Goal: Information Seeking & Learning: Find contact information

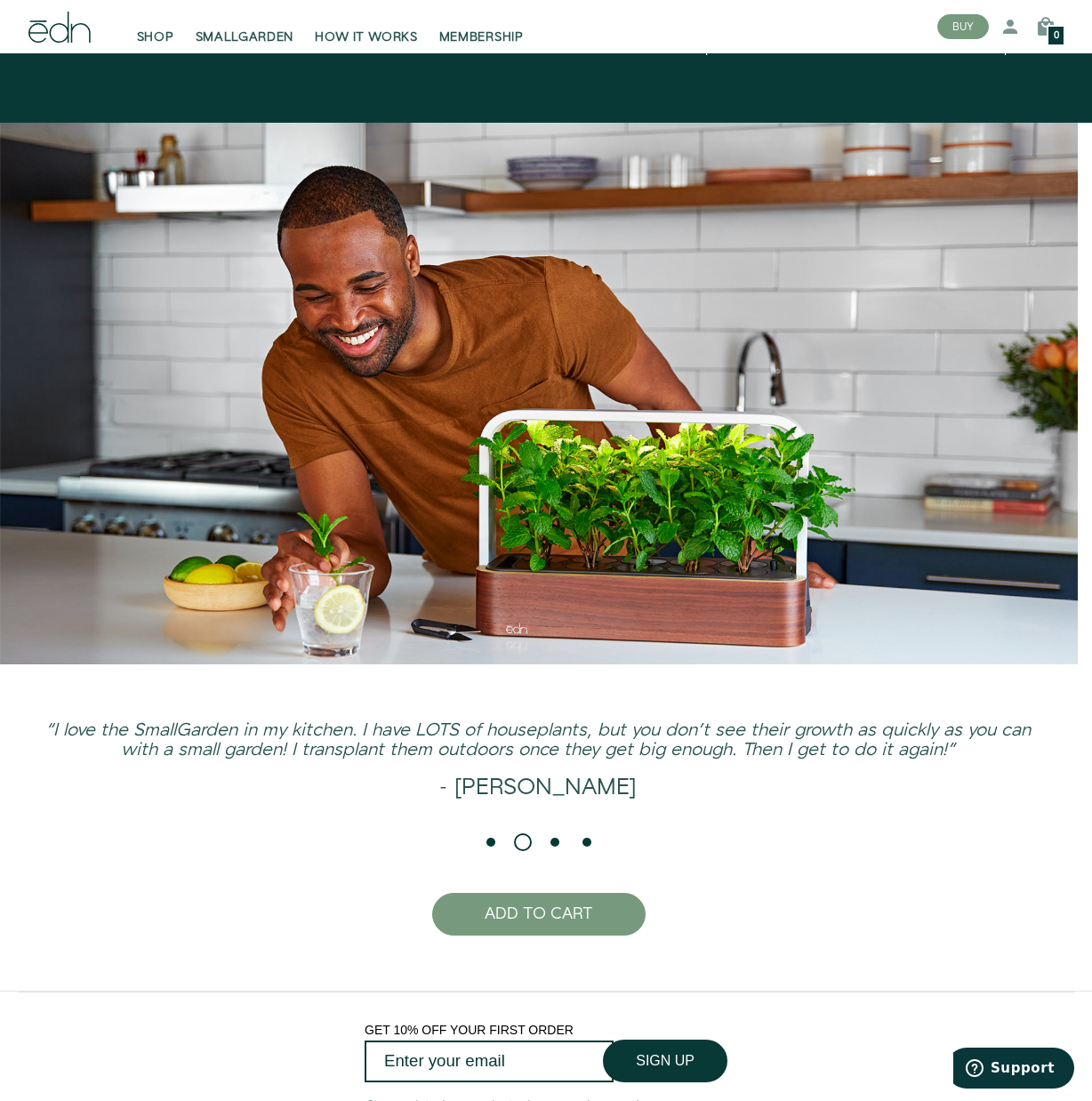
scroll to position [3774, 0]
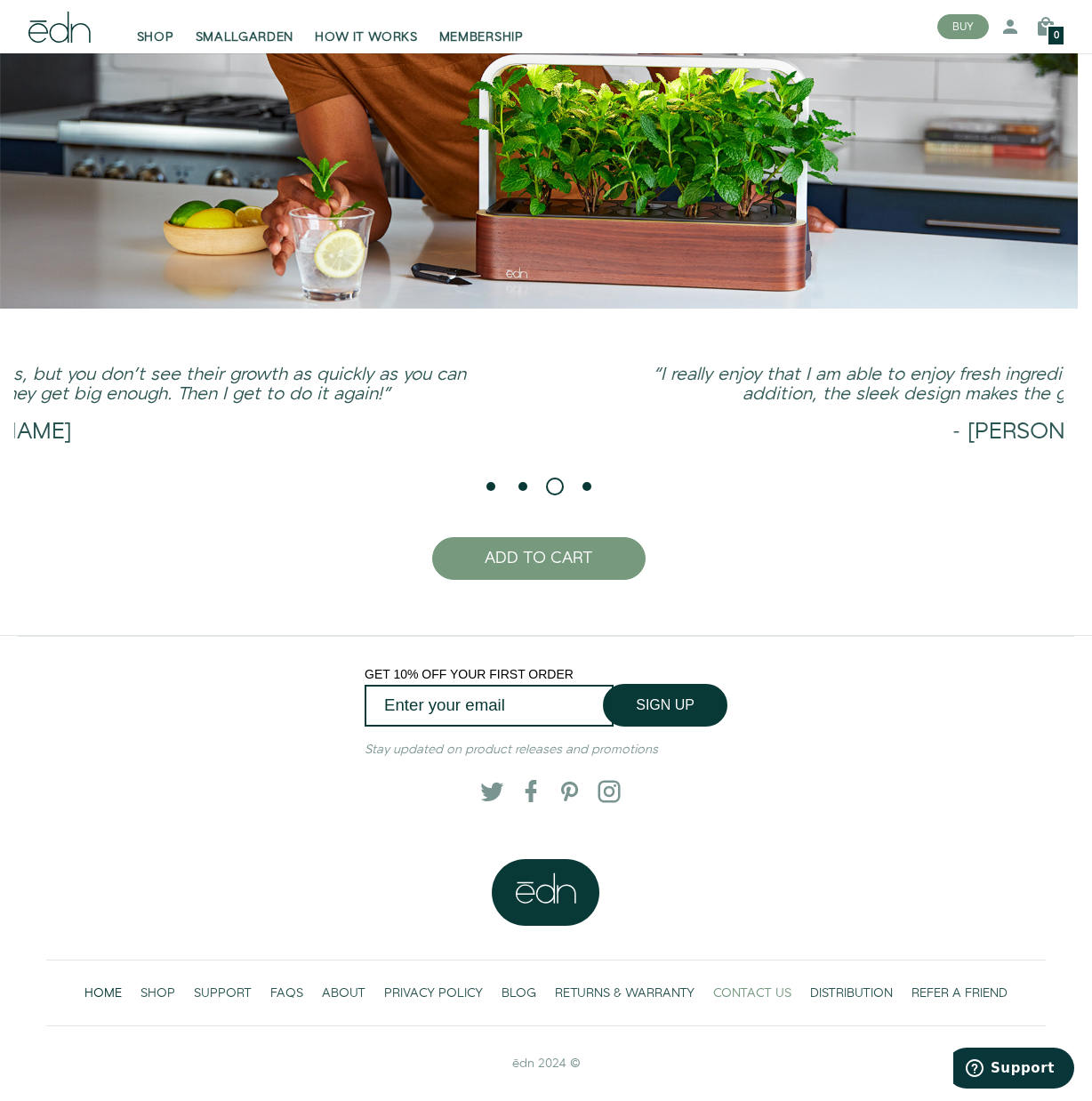
click at [759, 992] on span "CONTACT US" at bounding box center [752, 993] width 79 height 18
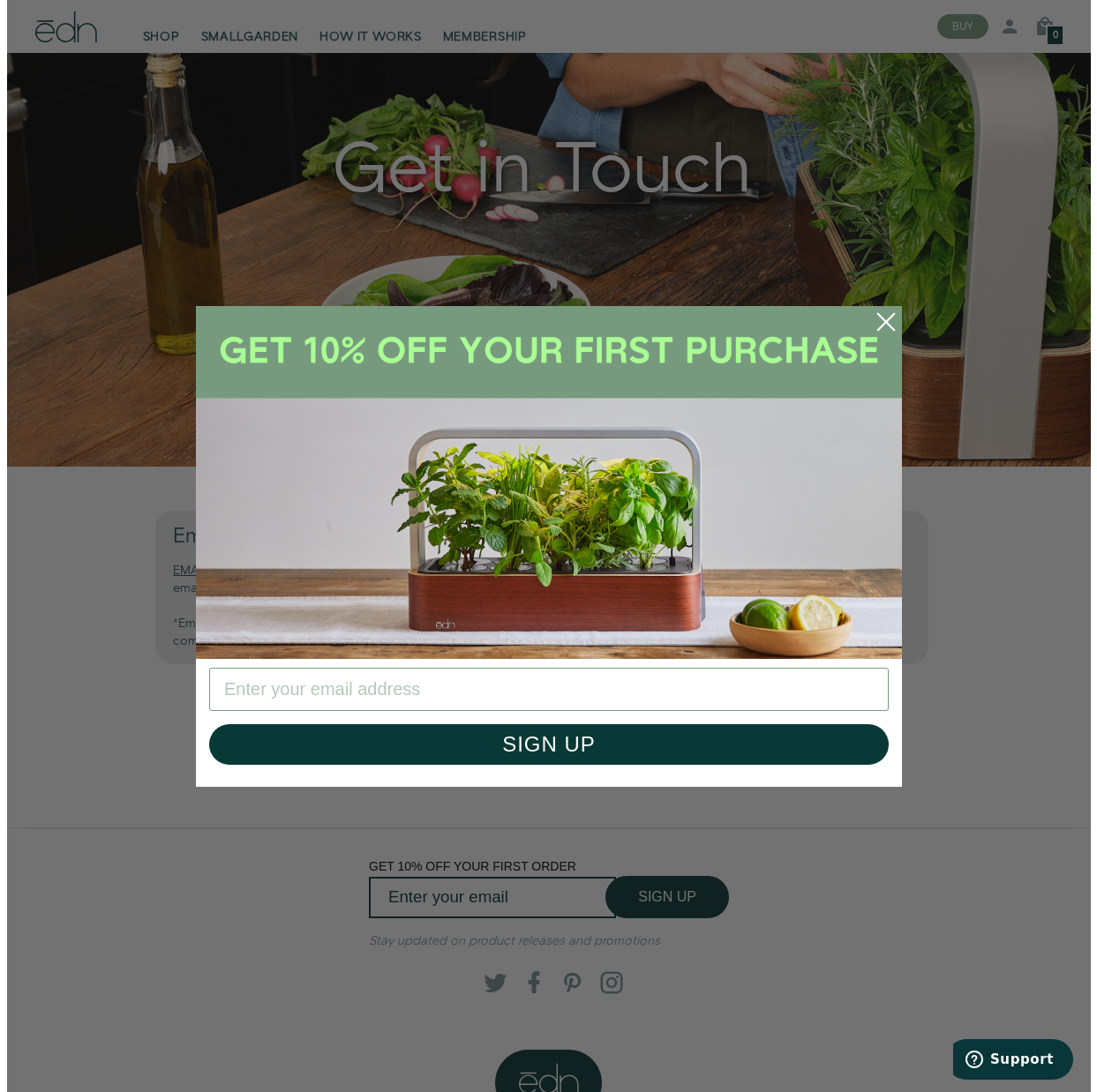
scroll to position [269, 0]
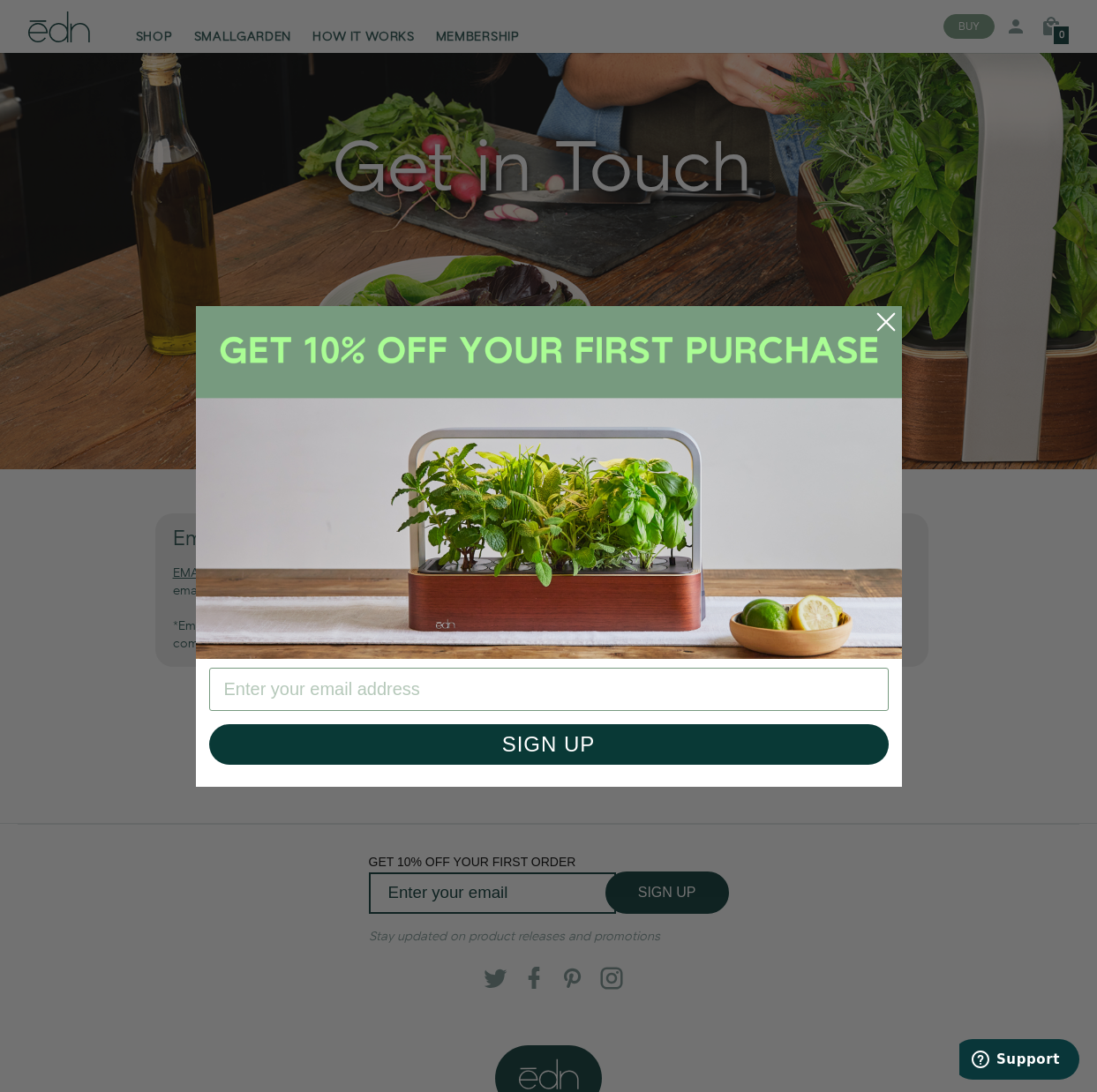
click at [881, 320] on circle "Close dialog" at bounding box center [886, 321] width 39 height 39
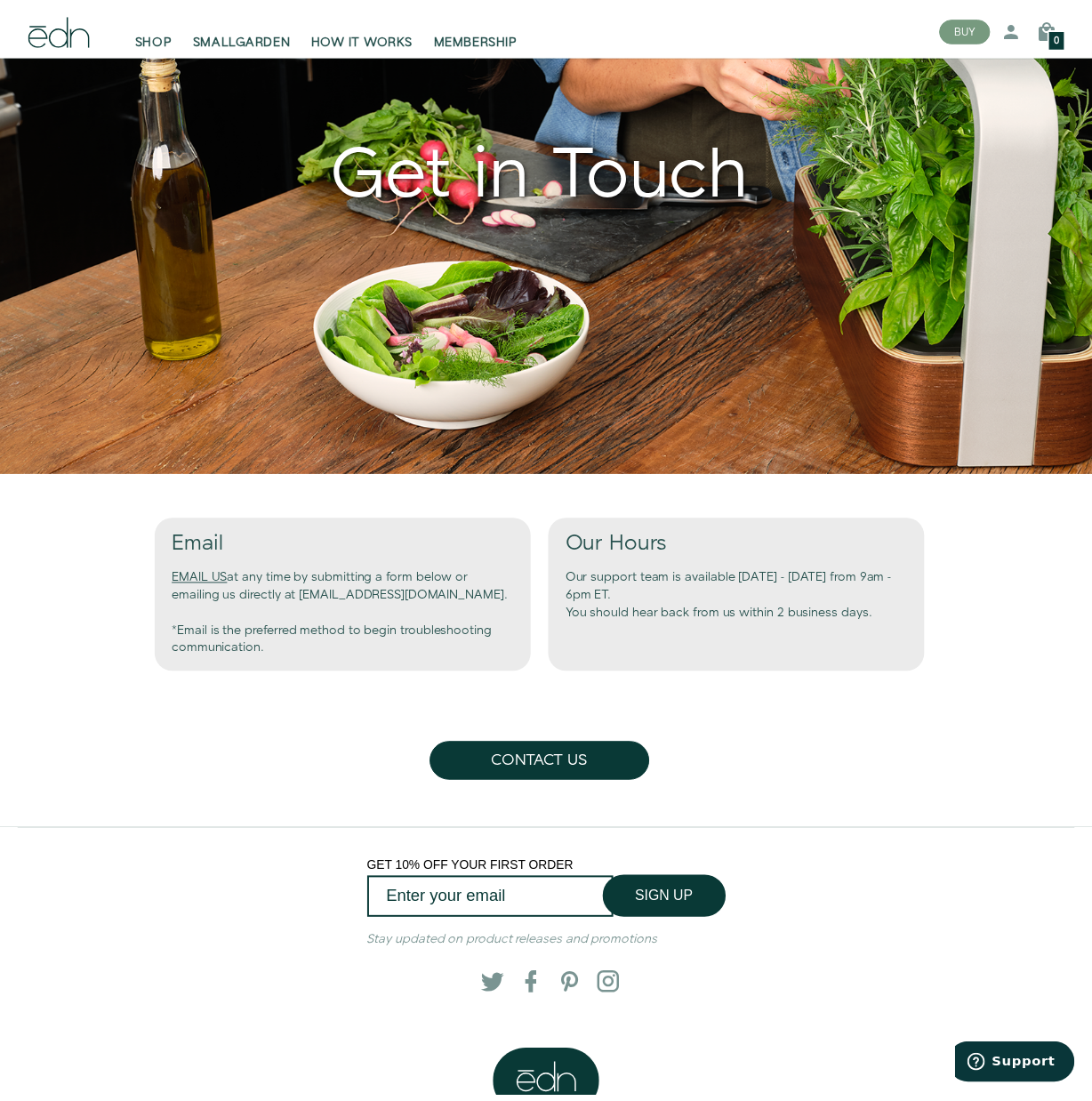
scroll to position [267, 0]
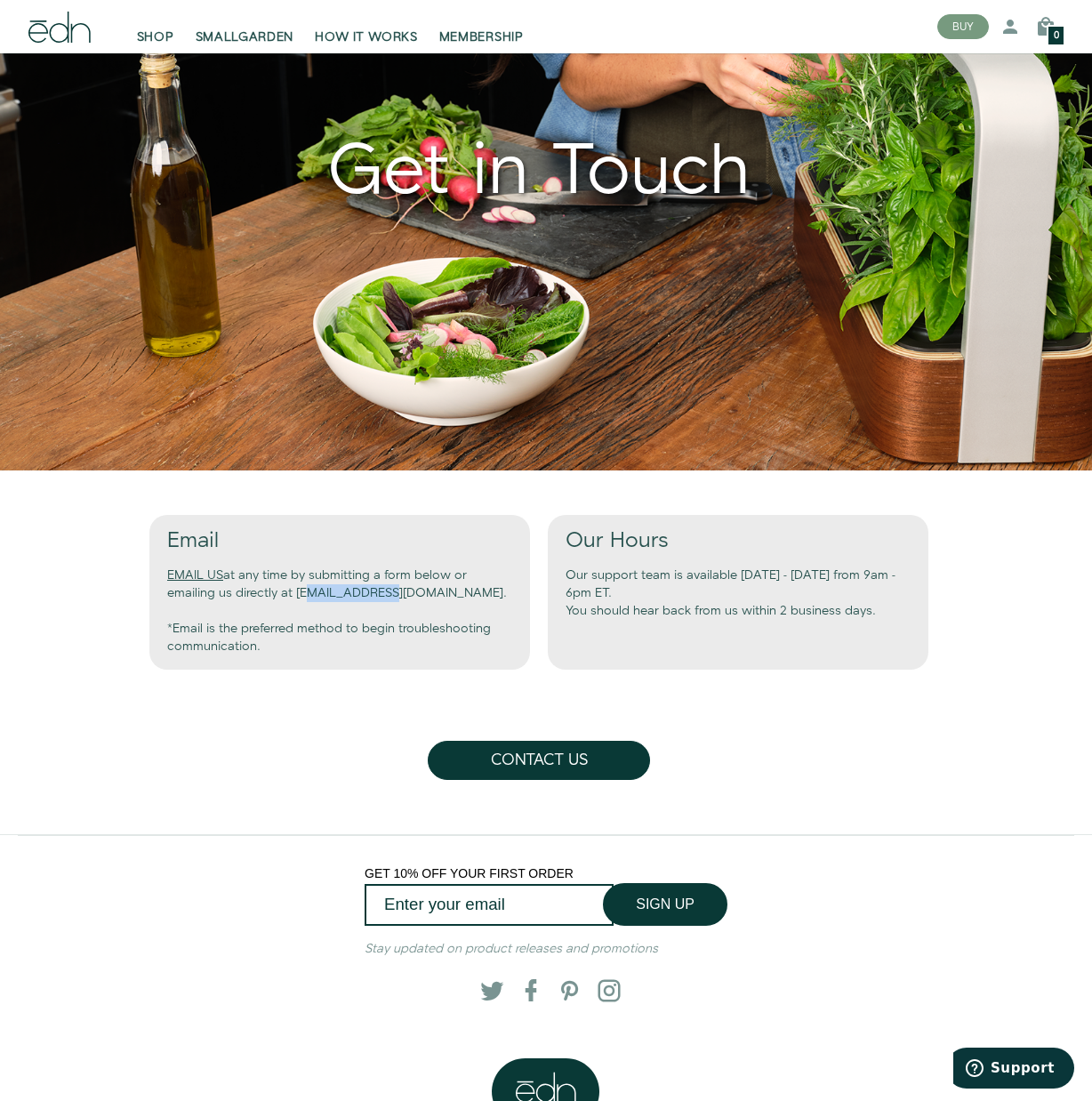
click at [388, 602] on div "Email EMAIL US at any time by submitting a form below or emailing us directly a…" at bounding box center [340, 592] width 381 height 154
drag, startPoint x: 295, startPoint y: 594, endPoint x: 315, endPoint y: 595, distance: 20.0
click at [342, 595] on div "Email EMAIL US at any time by submitting a form below or emailing us directly a…" at bounding box center [340, 592] width 381 height 154
click at [315, 595] on div "Email EMAIL US at any time by submitting a form below or emailing us directly a…" at bounding box center [340, 592] width 381 height 154
drag, startPoint x: 299, startPoint y: 594, endPoint x: 432, endPoint y: 593, distance: 133.0
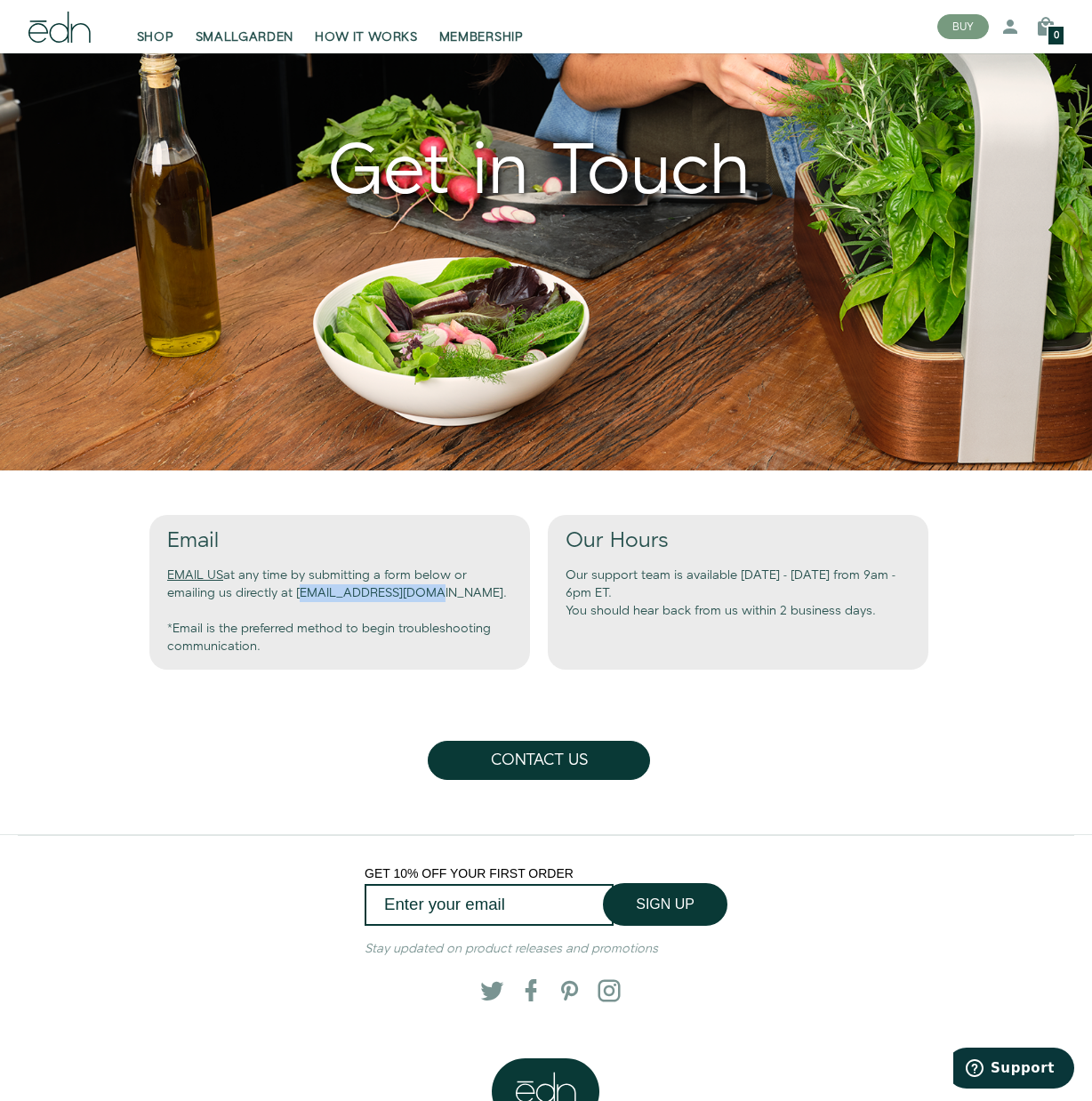
click at [432, 593] on div "Email EMAIL US at any time by submitting a form below or emailing us directly a…" at bounding box center [340, 592] width 381 height 154
copy div "support@edntech.com"
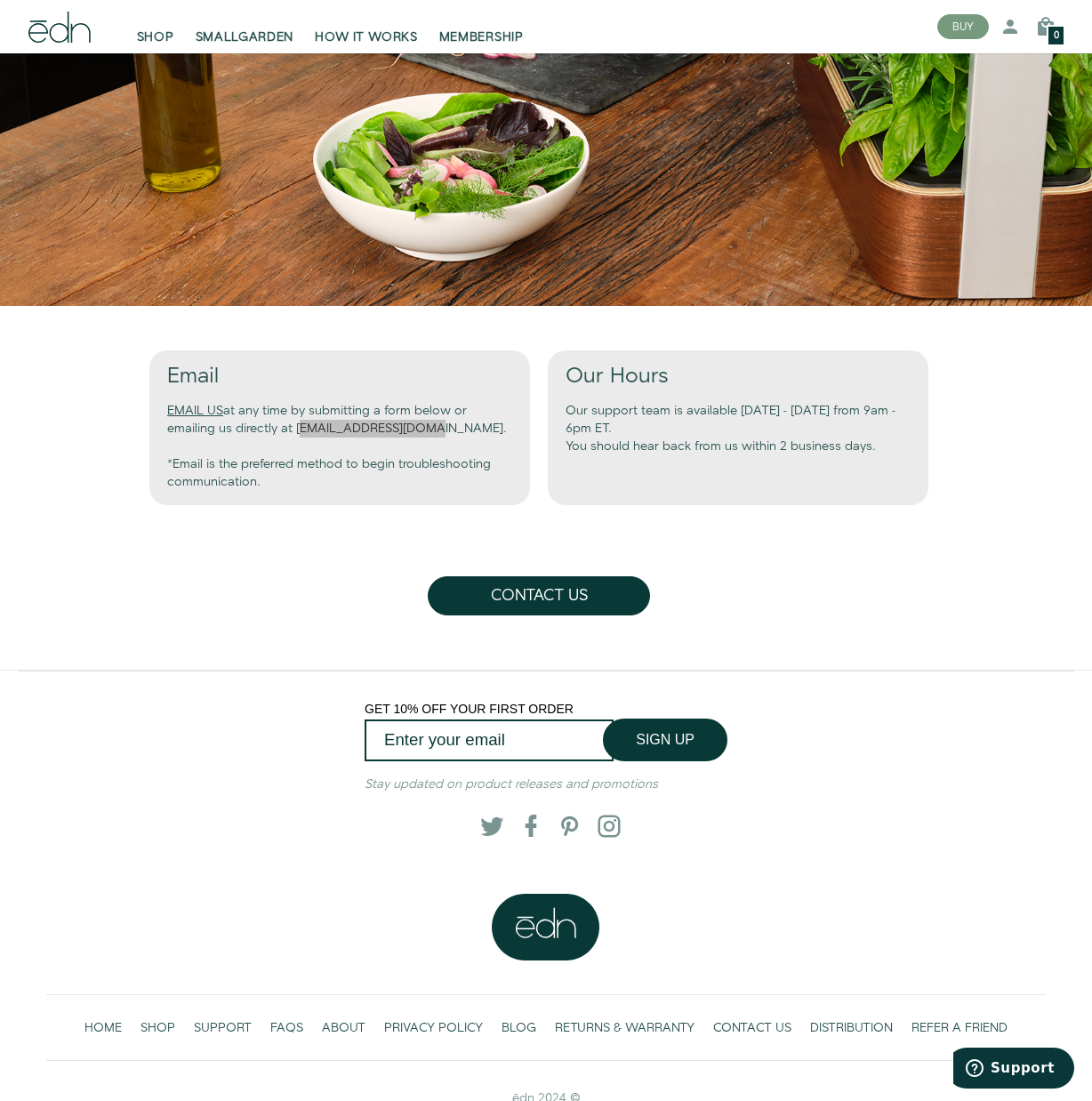
scroll to position [466, 0]
